Goal: Information Seeking & Learning: Understand process/instructions

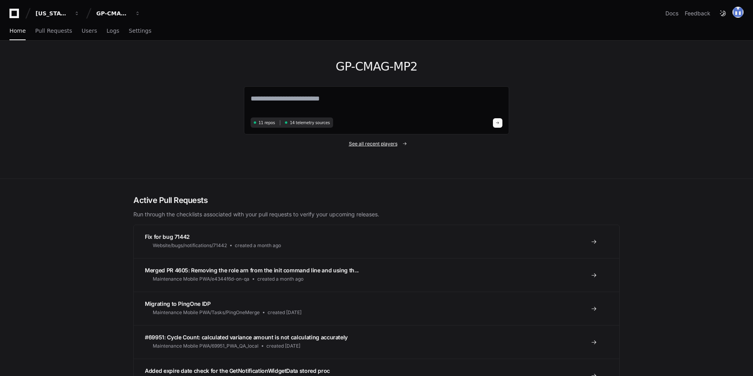
click at [375, 144] on span "See all recent players" at bounding box center [373, 144] width 49 height 6
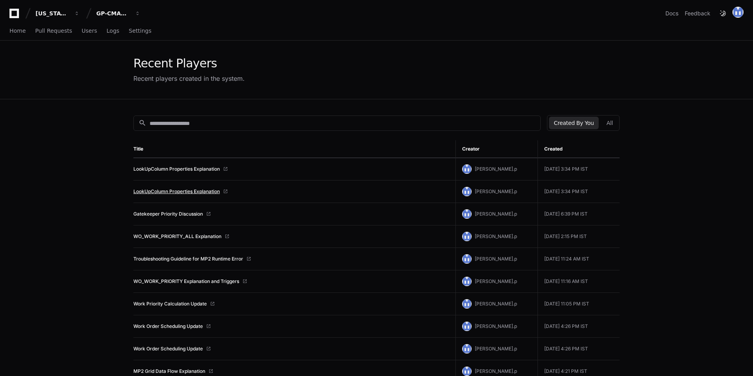
click at [184, 191] on link "LookUpColumn Properties Explanation" at bounding box center [176, 192] width 86 height 6
click at [12, 28] on span "Home" at bounding box center [17, 30] width 16 height 5
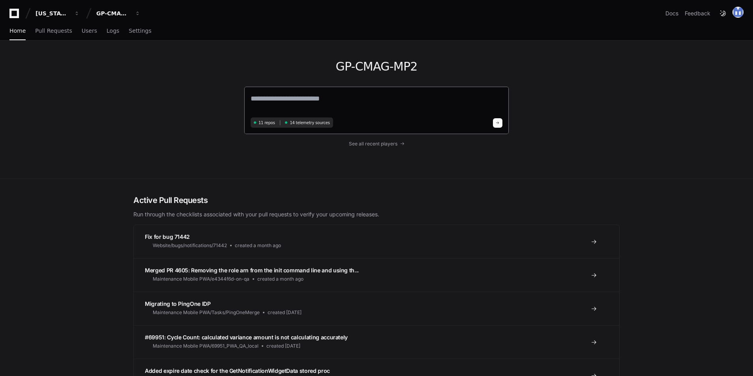
click at [285, 104] on textarea at bounding box center [377, 104] width 252 height 22
type textarea "*"
paste textarea "**********"
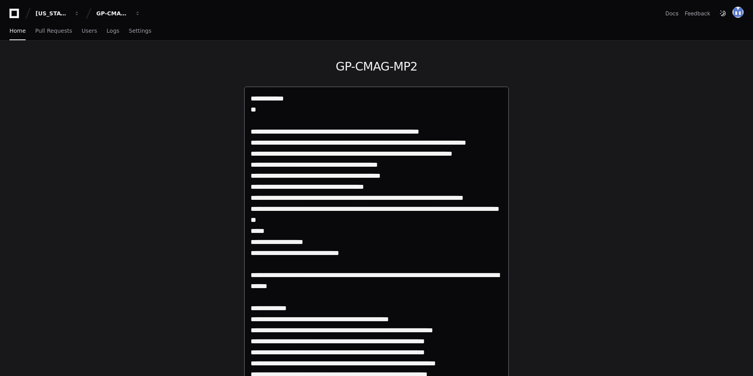
drag, startPoint x: 252, startPoint y: 131, endPoint x: 246, endPoint y: 89, distance: 43.0
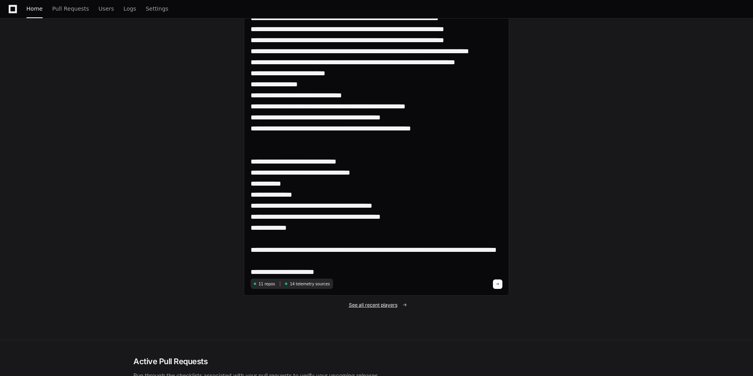
scroll to position [2777, 0]
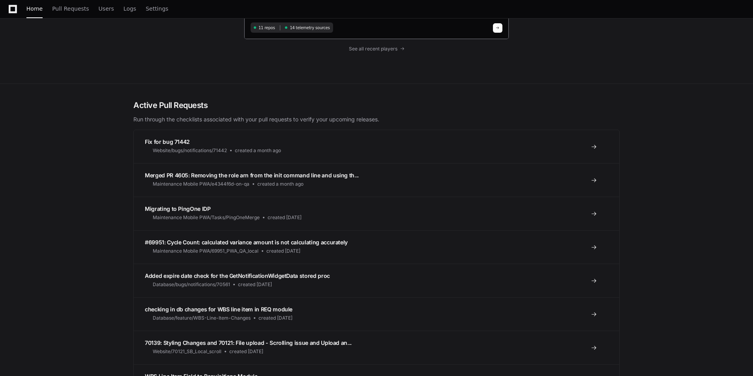
scroll to position [3566, 0]
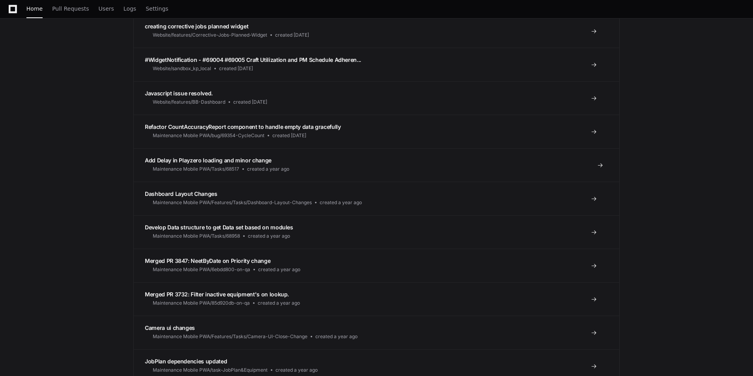
paste textarea "**********"
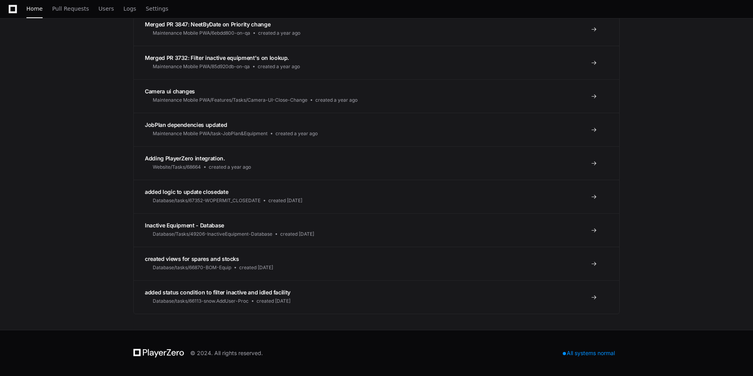
scroll to position [2912, 0]
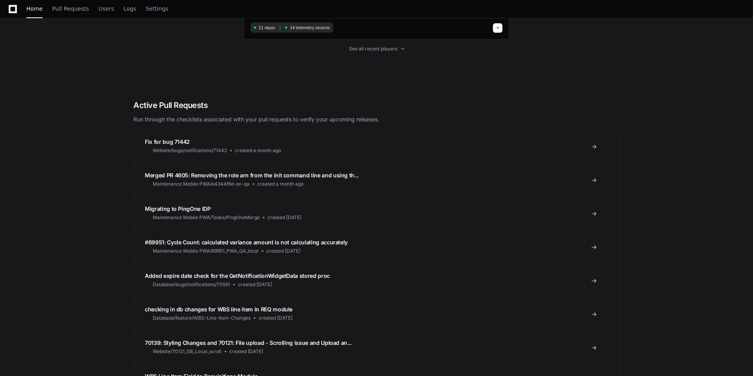
type textarea "**********"
click at [493, 23] on button at bounding box center [497, 27] width 9 height 9
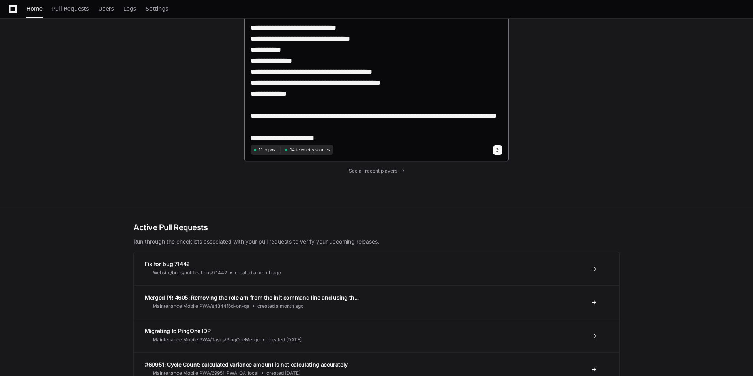
scroll to position [2635, 0]
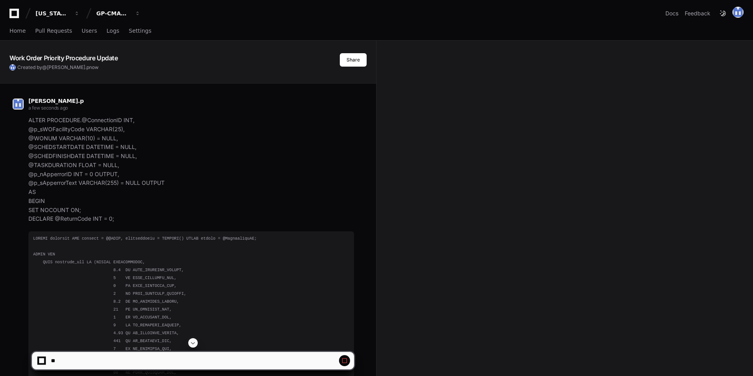
click at [193, 344] on span at bounding box center [193, 343] width 6 height 6
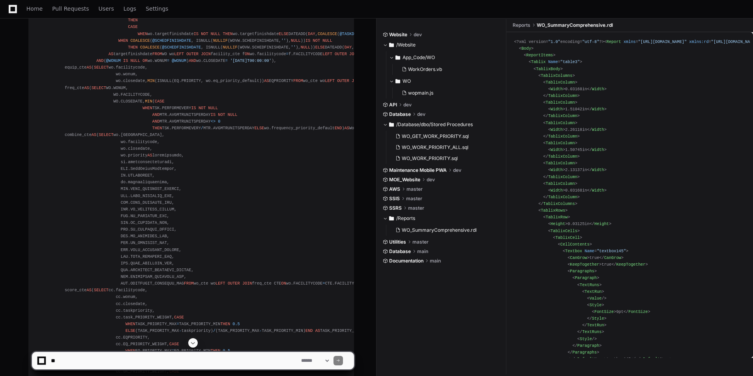
scroll to position [2361, 0]
click at [130, 362] on textarea at bounding box center [174, 360] width 250 height 17
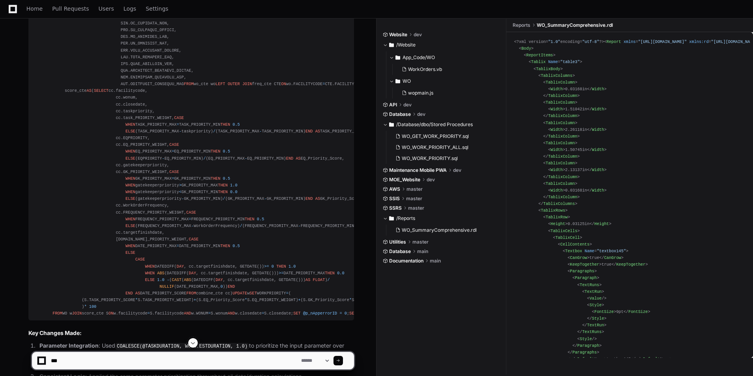
paste textarea "*******"
paste textarea "**********"
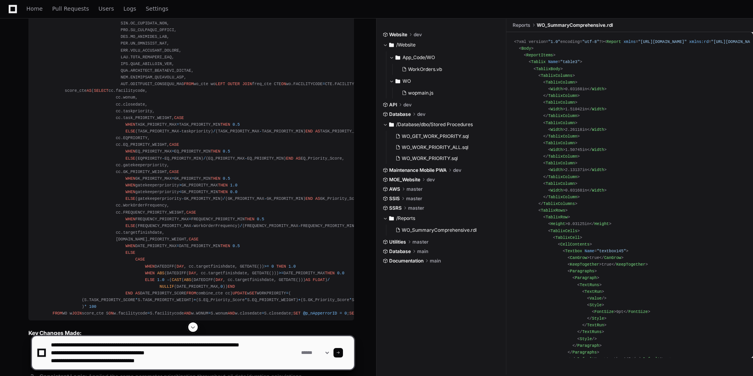
paste textarea "**********"
type textarea "**********"
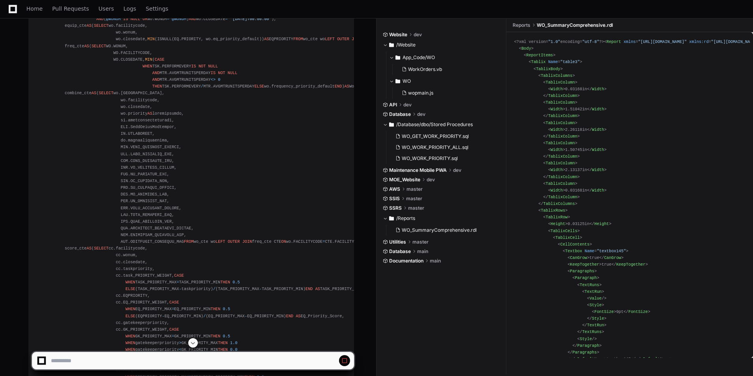
scroll to position [2045, 0]
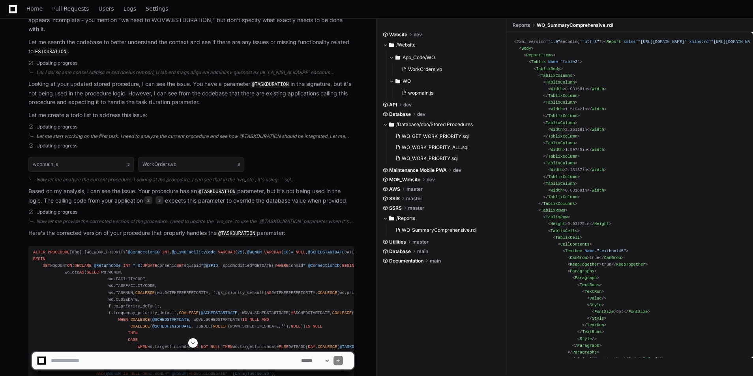
click at [263, 140] on div "Let me start working on the first task. I need to analyze the current procedure…" at bounding box center [195, 136] width 318 height 6
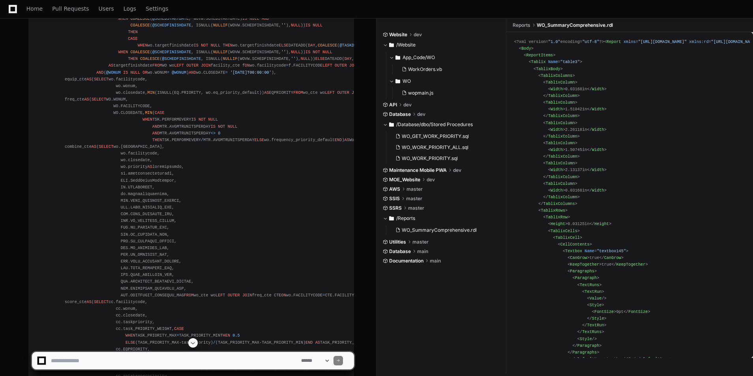
scroll to position [2163, 0]
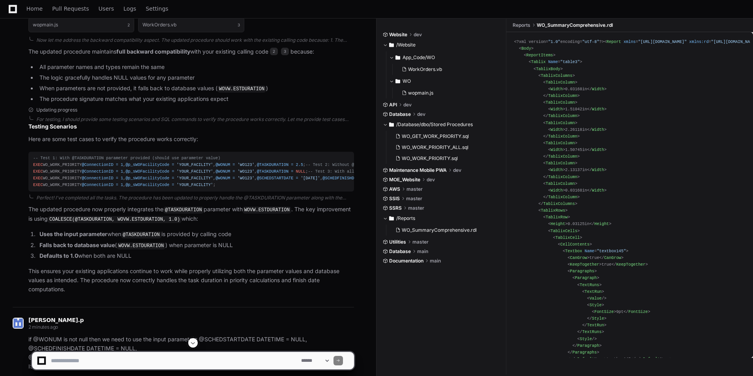
click at [195, 341] on span at bounding box center [193, 343] width 6 height 6
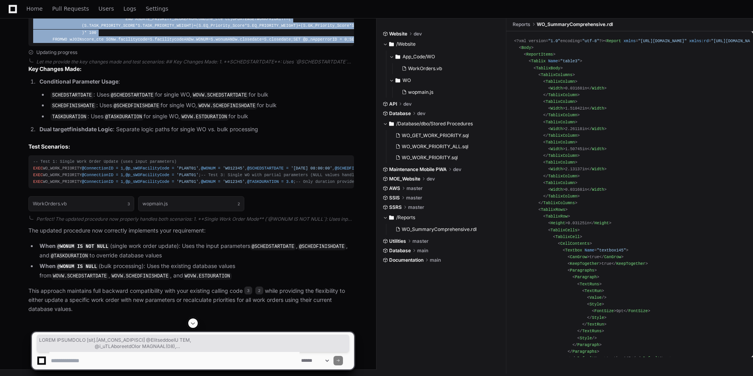
scroll to position [6115, 0]
drag, startPoint x: 32, startPoint y: 81, endPoint x: 103, endPoint y: 211, distance: 148.9
copy div "ALTER PROCEDURE [dbo].[WO_WORK_PRIORITY] @ConnectionID INT , @p_sWOFacilityCode…"
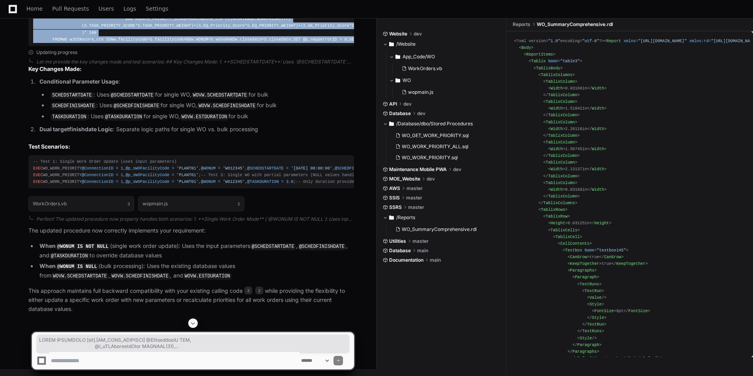
scroll to position [4458, 0]
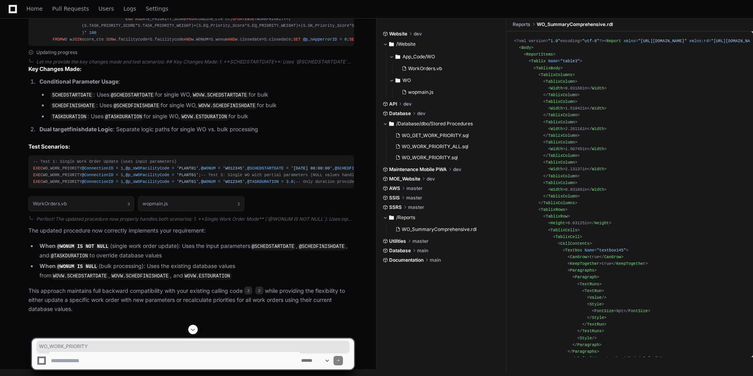
drag, startPoint x: 84, startPoint y: 197, endPoint x: 121, endPoint y: 199, distance: 36.8
copy div "WO_WORK_PRIORITY"
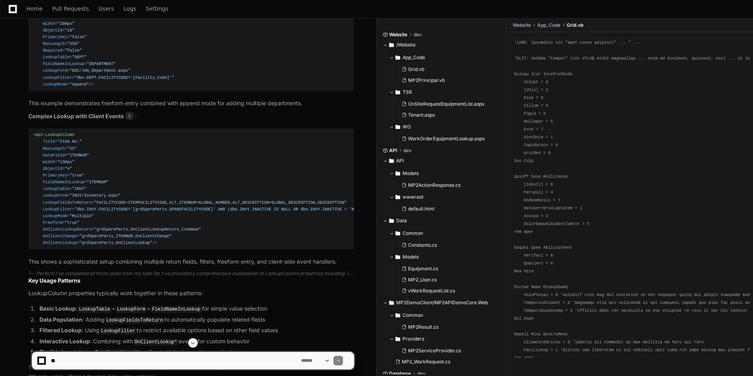
click at [194, 346] on button at bounding box center [192, 343] width 9 height 9
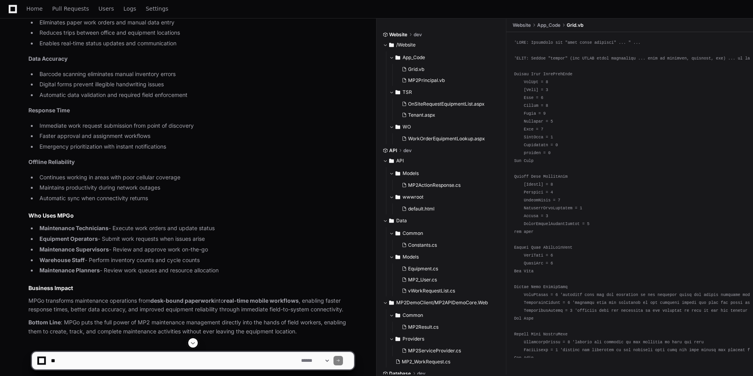
scroll to position [4697, 0]
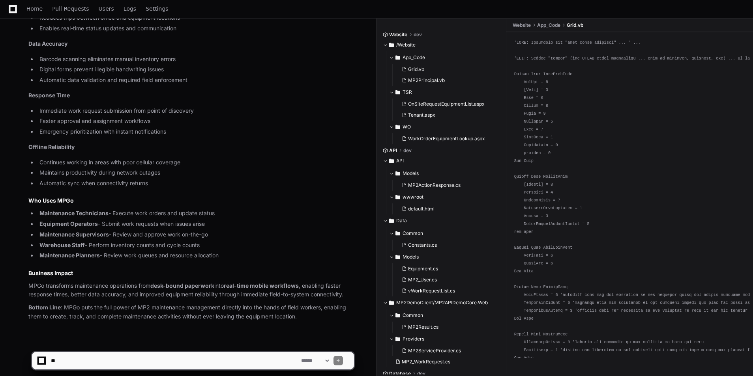
click at [80, 367] on textarea at bounding box center [174, 360] width 250 height 17
click at [92, 355] on textarea at bounding box center [174, 360] width 250 height 17
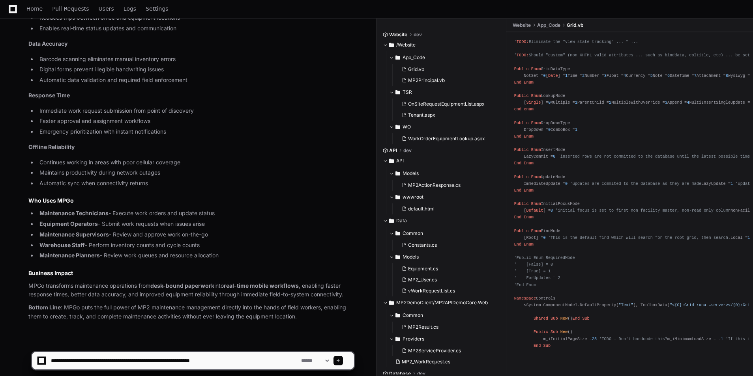
type textarea "**********"
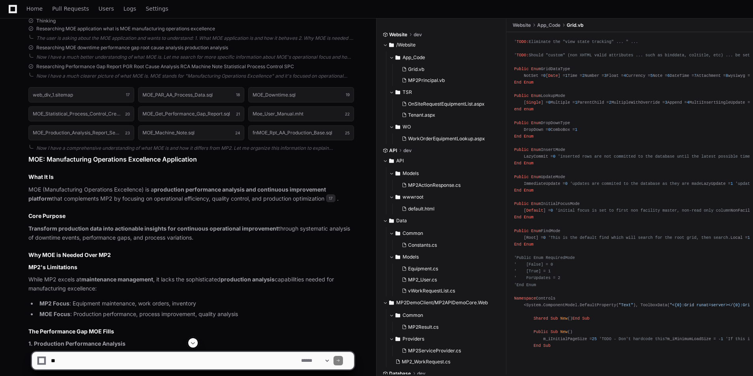
scroll to position [5210, 0]
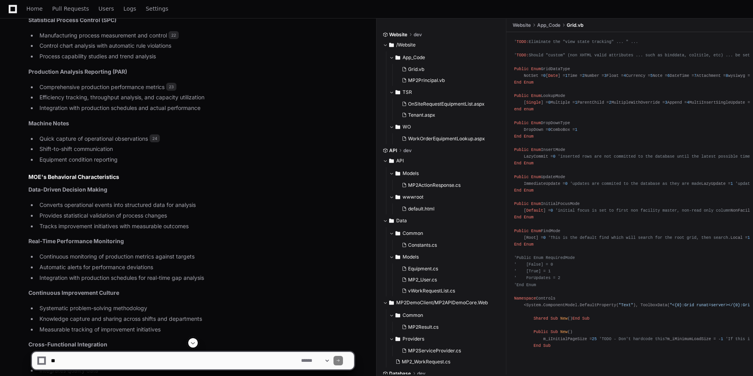
click at [197, 343] on button at bounding box center [192, 343] width 9 height 9
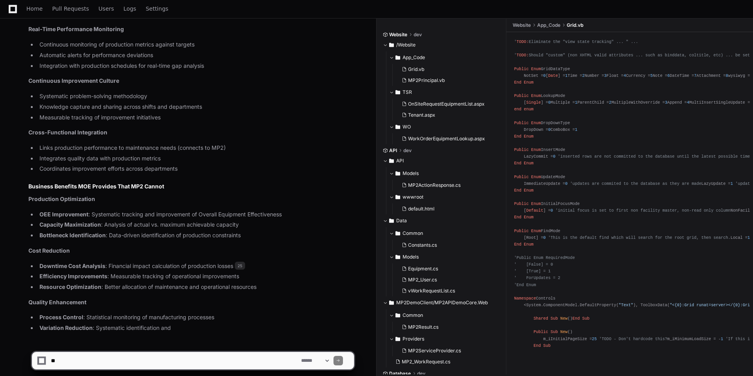
scroll to position [5966, 0]
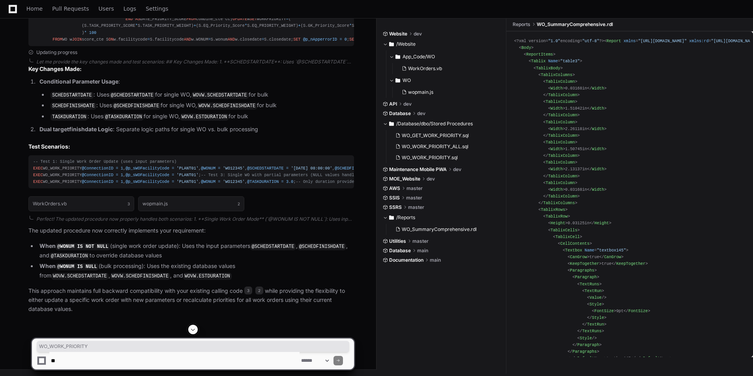
scroll to position [6313, 0]
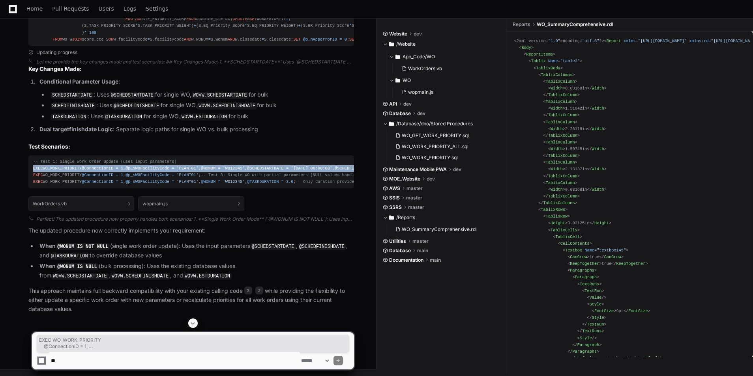
drag, startPoint x: 32, startPoint y: 139, endPoint x: 115, endPoint y: 181, distance: 93.2
click at [115, 181] on pre "-- Test 1: Single Work Order Update (uses input parameters) EXEC WO_WORK_PRIORI…" at bounding box center [191, 172] width 326 height 34
copy div "EXEC WO_WORK_PRIORITY @ConnectionID = 1 , @p_sWOFacilityCode = 'PLANT01' , @WON…"
